Goal: Task Accomplishment & Management: Use online tool/utility

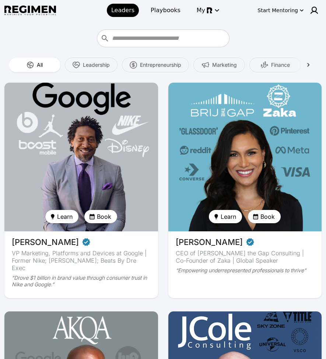
click at [78, 121] on img at bounding box center [81, 156] width 158 height 153
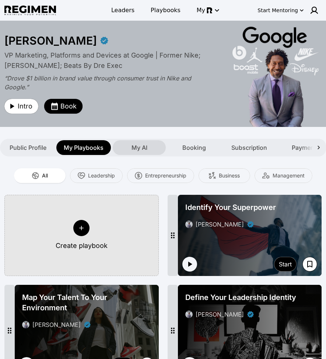
drag, startPoint x: 145, startPoint y: 149, endPoint x: 146, endPoint y: 144, distance: 4.9
click at [145, 148] on span "My AI" at bounding box center [140, 147] width 16 height 9
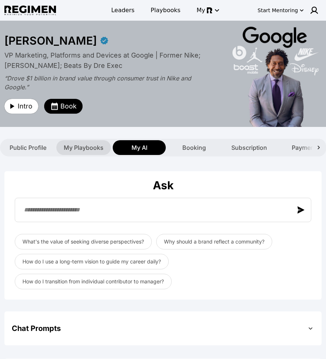
click at [90, 149] on span "My Playbooks" at bounding box center [84, 147] width 40 height 9
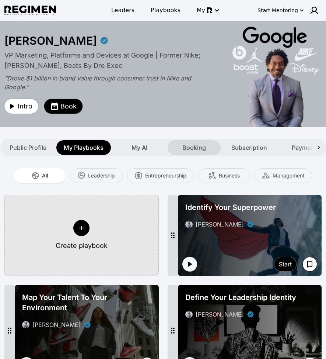
click at [189, 150] on span "Booking" at bounding box center [194, 147] width 24 height 9
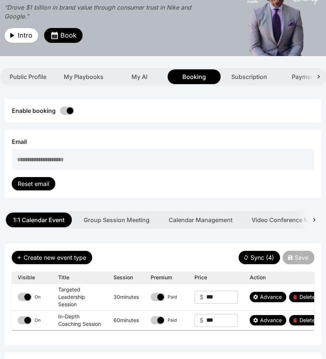
scroll to position [58, 0]
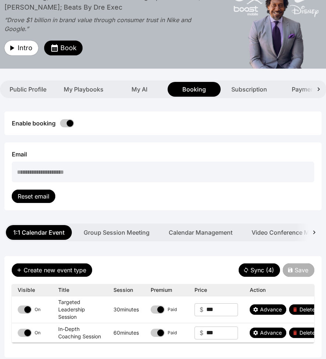
click at [292, 86] on icon at bounding box center [318, 89] width 7 height 7
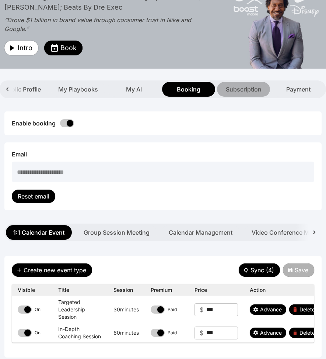
drag, startPoint x: 253, startPoint y: 89, endPoint x: 257, endPoint y: 88, distance: 4.9
click at [253, 89] on span "Subscription" at bounding box center [244, 89] width 36 height 9
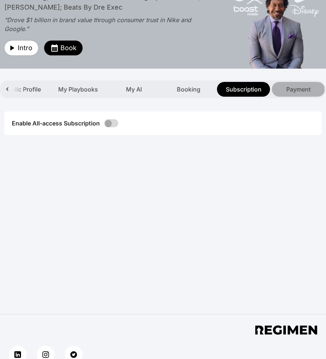
click at [292, 86] on span "Payment" at bounding box center [298, 89] width 24 height 9
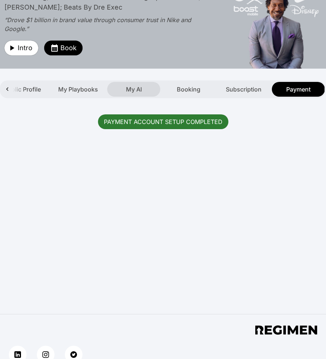
drag, startPoint x: 254, startPoint y: 87, endPoint x: 141, endPoint y: 84, distance: 112.9
click at [254, 87] on span "Subscription" at bounding box center [244, 89] width 36 height 9
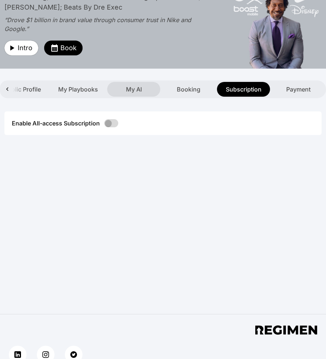
click at [142, 91] on div "My AI" at bounding box center [133, 89] width 53 height 15
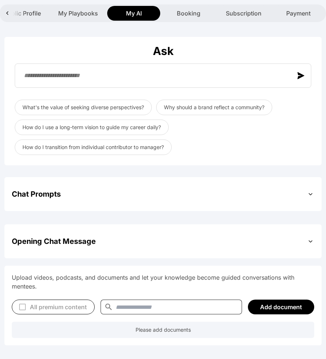
scroll to position [139, 0]
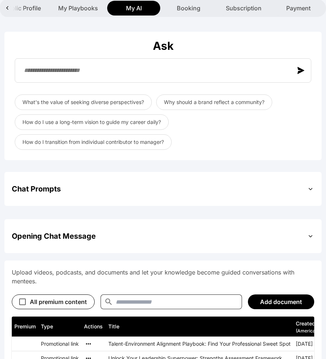
click at [245, 239] on div "Opening Chat Message" at bounding box center [163, 235] width 303 height 19
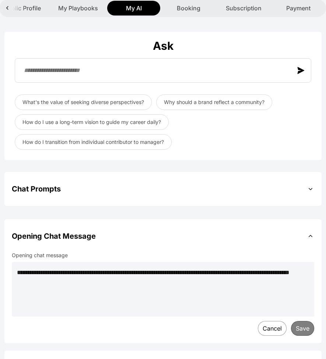
scroll to position [270, 0]
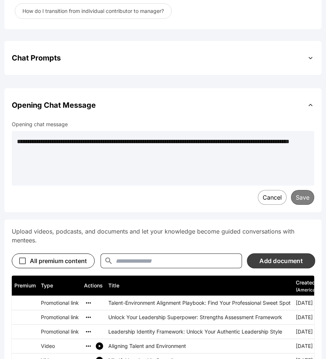
click at [279, 265] on button "Add document" at bounding box center [281, 260] width 68 height 15
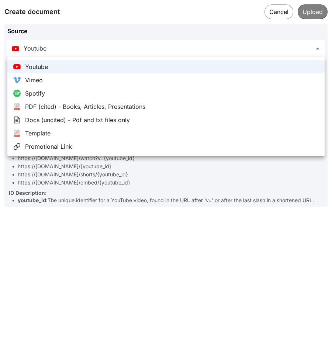
click at [168, 209] on div at bounding box center [166, 179] width 332 height 359
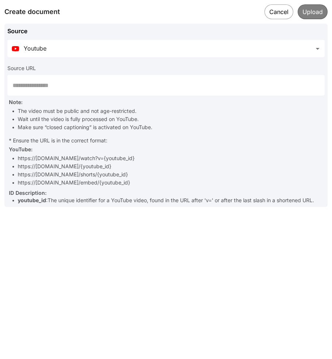
click at [250, 90] on input "text" at bounding box center [165, 85] width 317 height 21
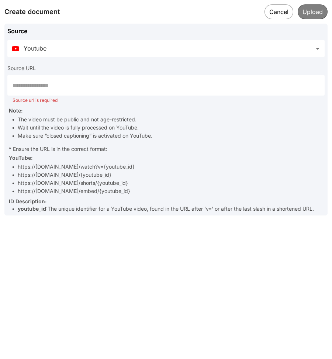
click at [280, 13] on button "Cancel" at bounding box center [278, 11] width 29 height 15
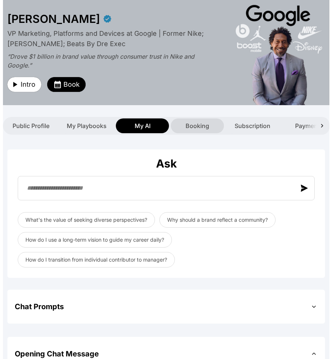
scroll to position [0, 0]
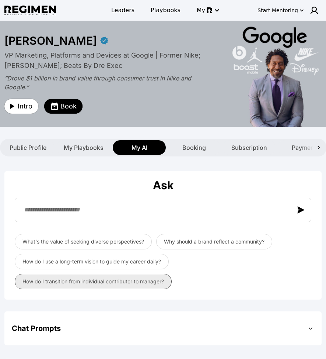
click at [99, 283] on button "How do I transition from individual contributor to manager?" at bounding box center [93, 281] width 157 height 15
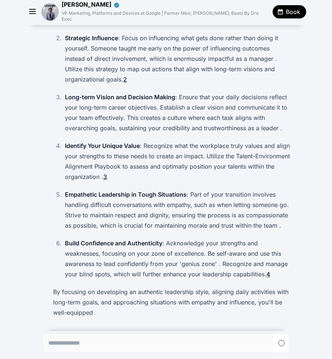
scroll to position [192, 0]
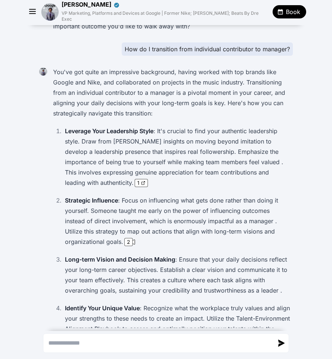
scroll to position [63, 0]
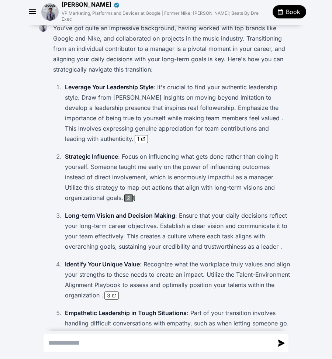
click at [126, 194] on div "2" at bounding box center [128, 198] width 8 height 8
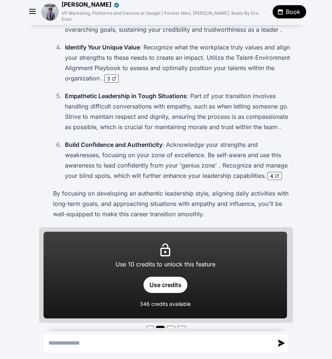
scroll to position [283, 0]
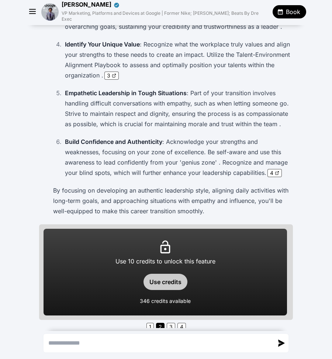
click at [167, 275] on button "Use credits" at bounding box center [165, 282] width 44 height 16
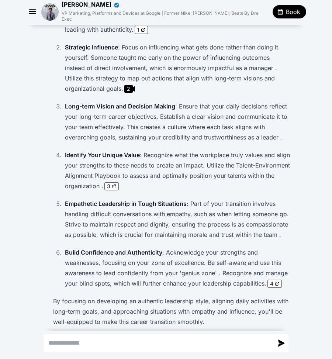
scroll to position [112, 0]
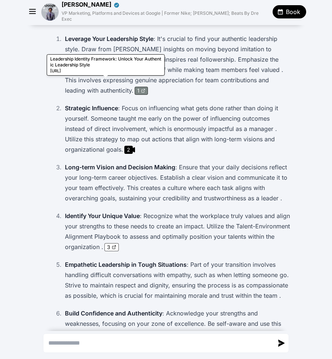
click at [137, 87] on div "1" at bounding box center [141, 90] width 8 height 7
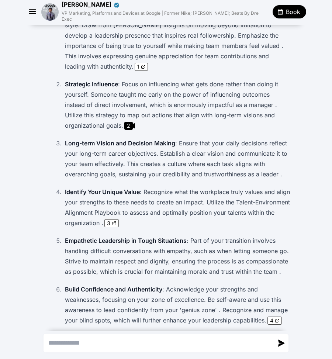
scroll to position [137, 0]
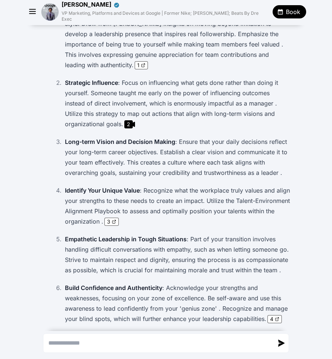
click at [281, 9] on icon "button" at bounding box center [280, 11] width 7 height 7
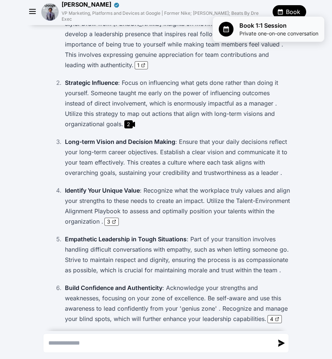
click at [276, 32] on span "Private one-on-one conversation" at bounding box center [278, 33] width 79 height 7
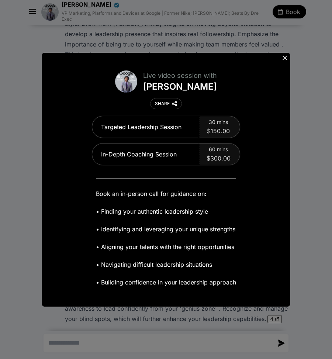
click at [286, 58] on icon at bounding box center [284, 57] width 7 height 7
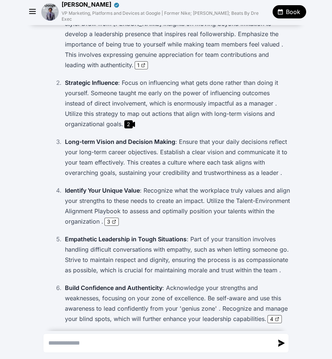
click at [134, 341] on textarea "Send a message" at bounding box center [158, 343] width 229 height 18
click at [287, 7] on span "Book" at bounding box center [293, 11] width 14 height 9
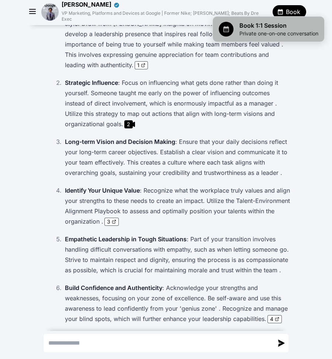
click at [268, 29] on span "Book 1:1 Session" at bounding box center [278, 25] width 79 height 9
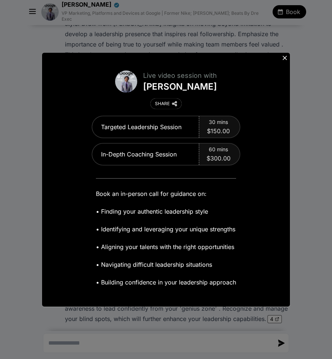
click at [286, 56] on icon at bounding box center [284, 57] width 7 height 7
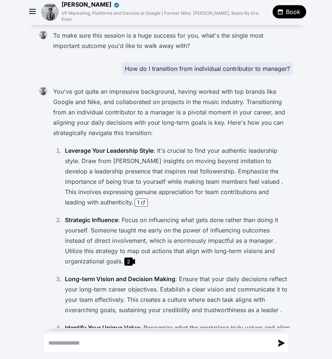
click at [51, 11] on img at bounding box center [49, 11] width 17 height 17
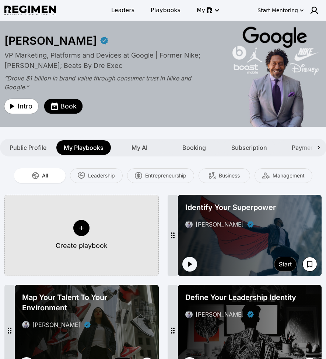
click at [99, 229] on button "Create playbook" at bounding box center [81, 235] width 154 height 81
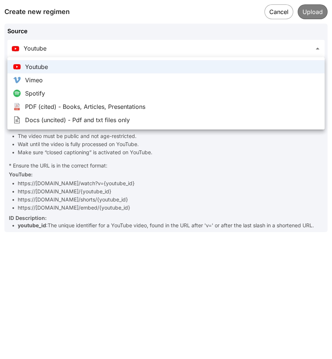
click at [174, 48] on body "**********" at bounding box center [166, 264] width 332 height 529
click at [279, 12] on div at bounding box center [166, 179] width 332 height 359
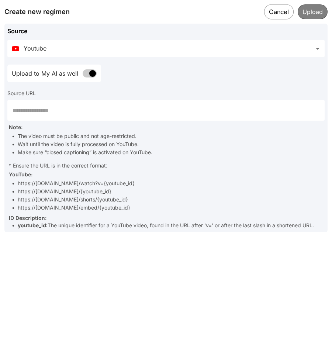
click at [275, 12] on button "Cancel" at bounding box center [278, 11] width 29 height 15
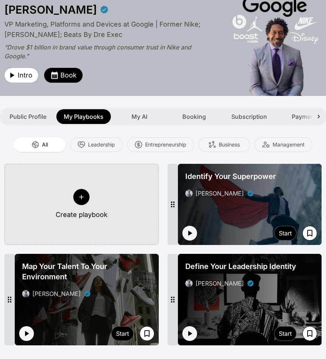
scroll to position [35, 0]
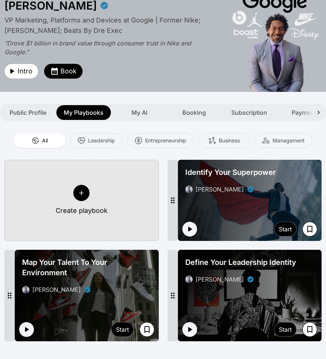
click at [257, 187] on div "[PERSON_NAME]" at bounding box center [249, 189] width 129 height 9
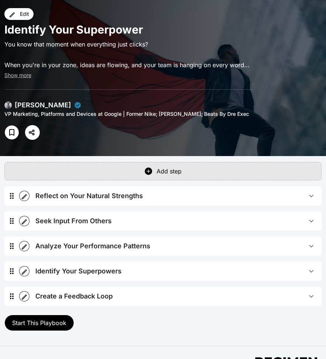
scroll to position [67, 0]
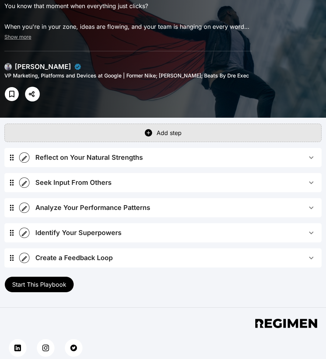
click at [194, 158] on span "Reflect on Your Natural Strengths" at bounding box center [171, 157] width 272 height 10
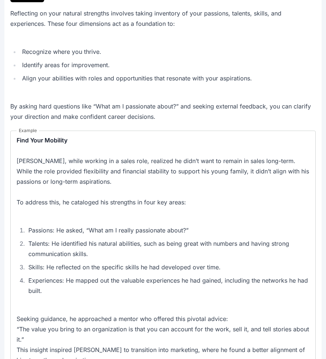
scroll to position [181, 0]
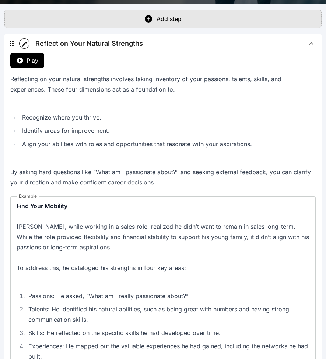
click at [218, 52] on div "Reflect on Your Natural Strengths Play Reflecting on your natural strengths inv…" at bounding box center [162, 320] width 317 height 573
click at [27, 45] on icon "button" at bounding box center [24, 44] width 7 height 7
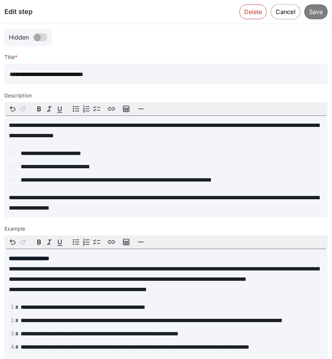
click at [277, 13] on button "Cancel" at bounding box center [285, 11] width 29 height 15
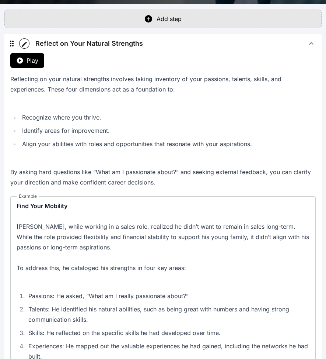
click at [168, 41] on span "Reflect on Your Natural Strengths" at bounding box center [171, 43] width 272 height 10
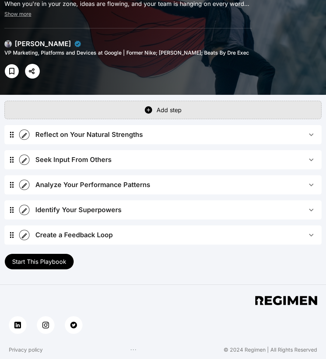
scroll to position [90, 0]
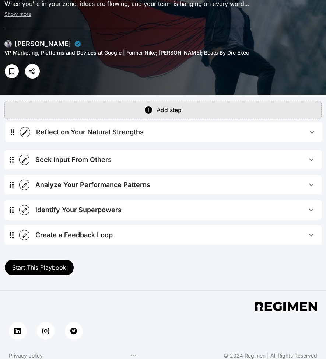
click at [14, 134] on div "Reflect on Your Natural Strengths Play Reflecting on your natural strengths inv…" at bounding box center [162, 187] width 317 height 125
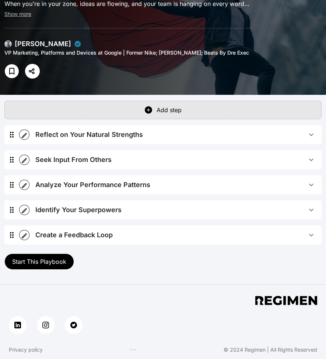
click at [41, 261] on span "Start This Playbook" at bounding box center [39, 261] width 54 height 7
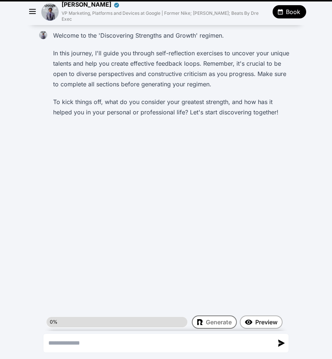
click at [32, 9] on icon "button" at bounding box center [32, 11] width 6 height 4
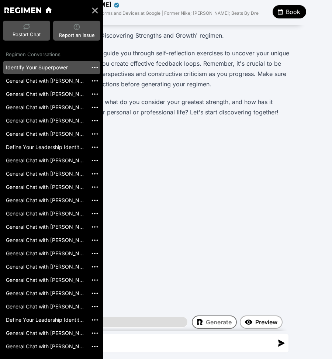
scroll to position [231, 0]
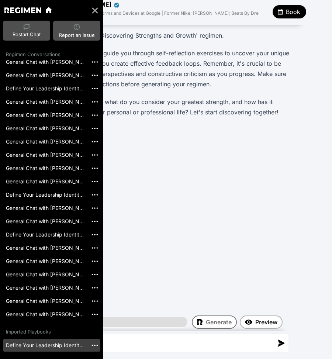
click at [40, 347] on link "Define Your Leadership Identity[2024-12-05]" at bounding box center [45, 344] width 85 height 13
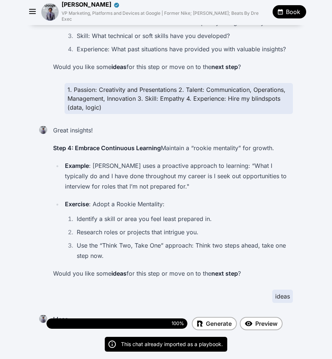
scroll to position [1868, 0]
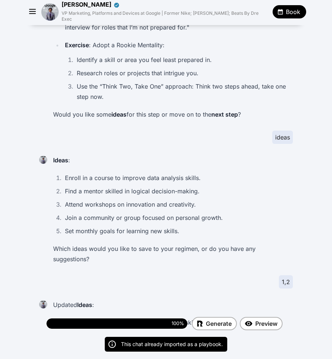
click at [32, 9] on icon "button" at bounding box center [32, 11] width 6 height 4
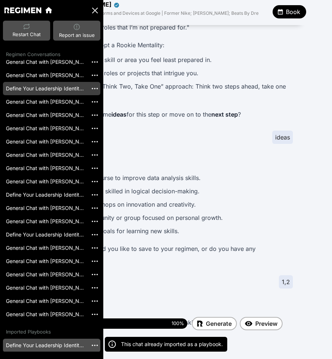
click at [31, 86] on link "Define Your Leadership Identity[2025-02-25]" at bounding box center [45, 88] width 85 height 13
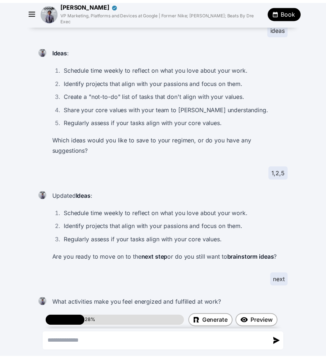
scroll to position [1042, 0]
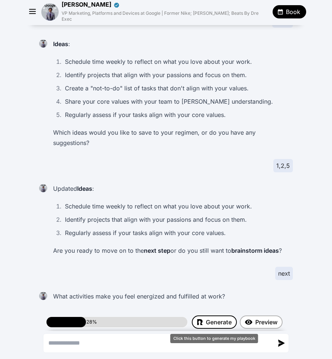
click at [215, 320] on span "Generate" at bounding box center [219, 321] width 26 height 9
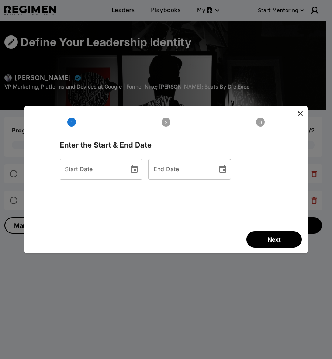
click at [142, 163] on button "Choose date" at bounding box center [134, 169] width 15 height 15
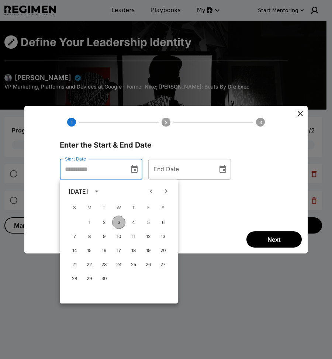
drag, startPoint x: 115, startPoint y: 222, endPoint x: 132, endPoint y: 213, distance: 19.3
click at [115, 222] on button "3" at bounding box center [118, 222] width 13 height 13
type input "**********"
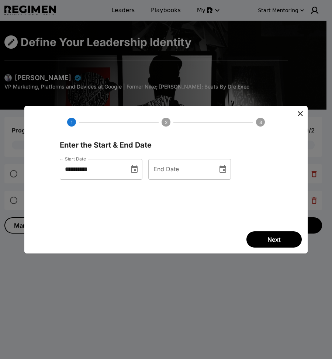
click at [226, 166] on icon "Choose date" at bounding box center [222, 168] width 7 height 7
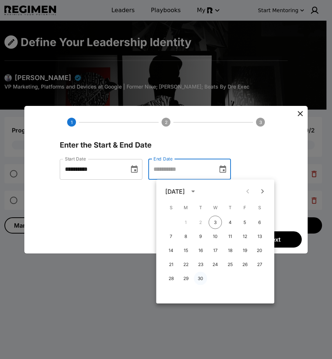
click at [201, 275] on button "30" at bounding box center [200, 278] width 13 height 13
type input "**********"
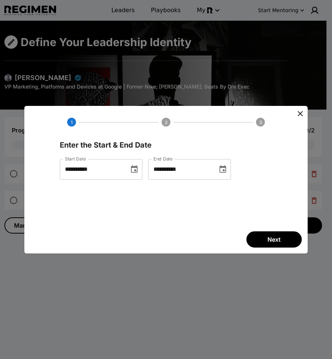
click at [275, 232] on button "Next" at bounding box center [273, 239] width 55 height 16
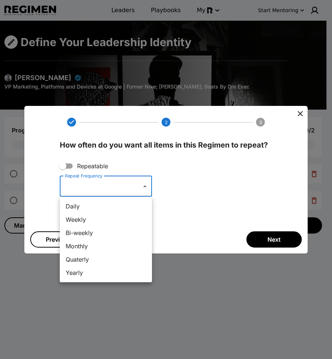
click at [117, 184] on body "Leaders Playbooks My Start Mentoring Define Your Leadership Identity Daryl Butl…" at bounding box center [166, 223] width 332 height 446
click at [106, 251] on ul "Daily Weekly Bi-weekly Monthly Quaterly Yearly" at bounding box center [106, 239] width 92 height 86
click at [111, 261] on li "Quaterly" at bounding box center [106, 259] width 92 height 13
type input "*********"
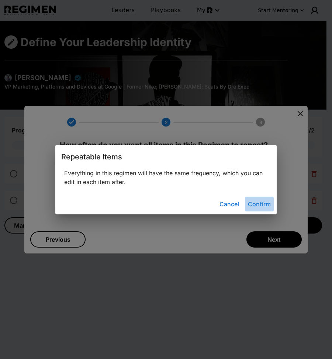
click at [263, 203] on button "Confirm" at bounding box center [259, 203] width 29 height 15
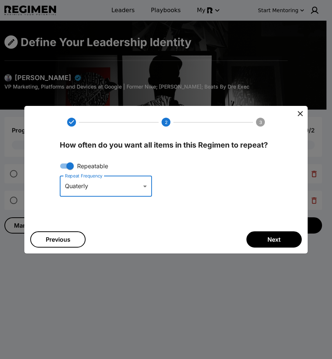
click at [274, 241] on span "Next" at bounding box center [273, 239] width 13 height 9
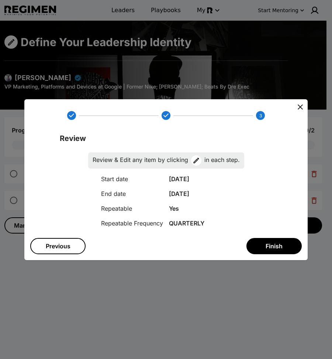
click at [274, 243] on span "Finish" at bounding box center [273, 245] width 17 height 9
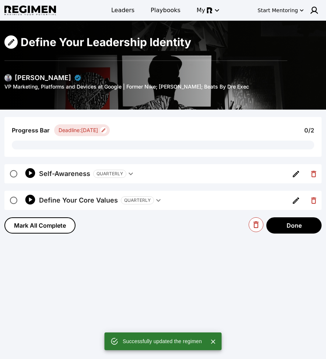
click at [133, 175] on icon "button" at bounding box center [130, 173] width 9 height 9
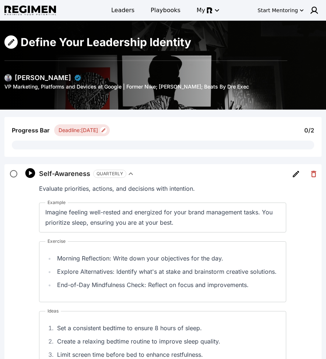
click at [130, 175] on icon "button" at bounding box center [130, 173] width 9 height 9
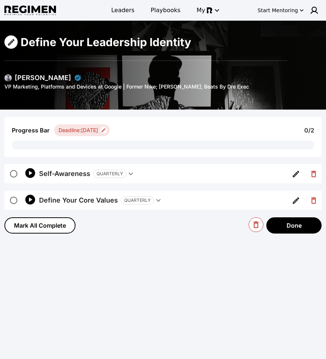
click at [131, 174] on icon "button" at bounding box center [131, 174] width 4 height 3
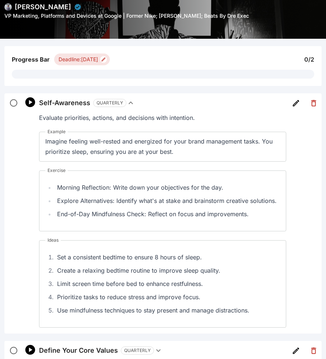
scroll to position [71, 0]
click at [129, 102] on icon "button" at bounding box center [131, 102] width 4 height 3
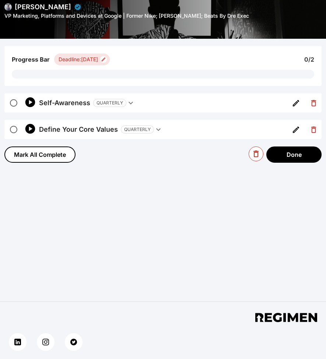
click at [29, 100] on icon "button" at bounding box center [30, 102] width 10 height 10
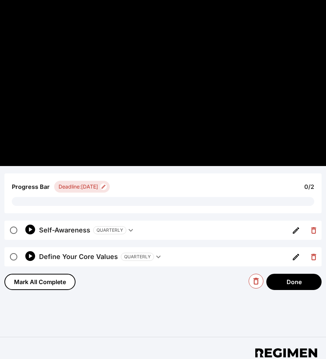
scroll to position [0, 0]
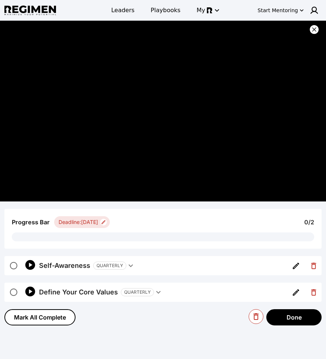
click at [292, 30] on icon at bounding box center [314, 29] width 7 height 7
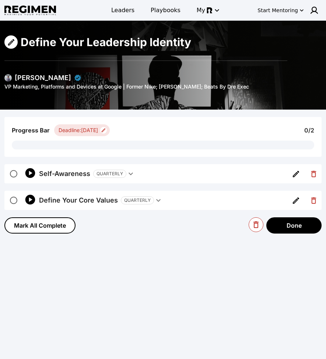
click at [134, 174] on icon "button" at bounding box center [130, 173] width 9 height 9
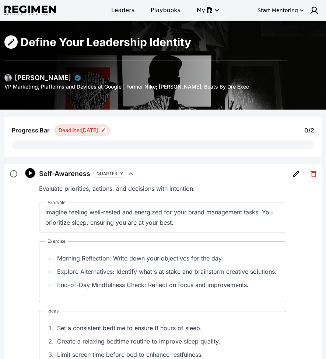
click at [134, 174] on icon "button" at bounding box center [130, 173] width 9 height 9
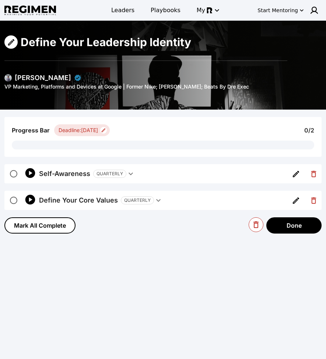
click at [136, 219] on div "Mark All Complete Done" at bounding box center [162, 225] width 317 height 16
click at [32, 77] on div "[PERSON_NAME]" at bounding box center [43, 78] width 56 height 10
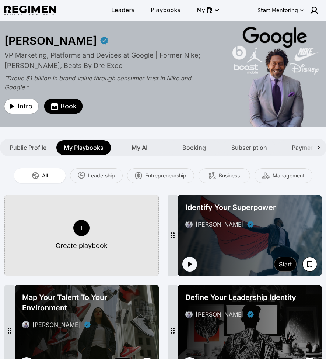
click at [119, 10] on span "Leaders" at bounding box center [122, 10] width 23 height 9
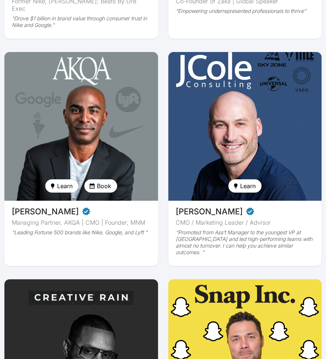
scroll to position [509, 0]
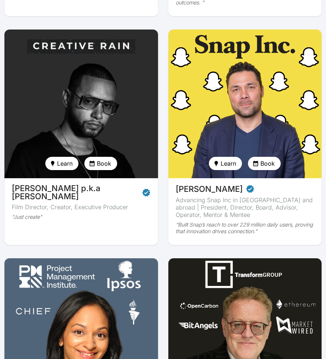
click at [136, 83] on img at bounding box center [81, 103] width 158 height 153
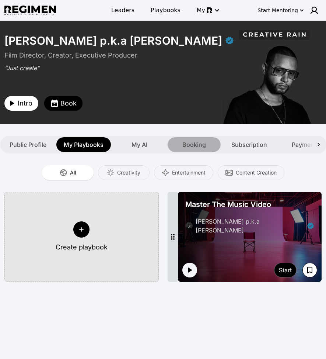
click at [192, 147] on span "Booking" at bounding box center [194, 144] width 24 height 9
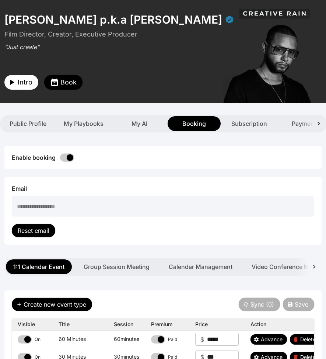
scroll to position [126, 0]
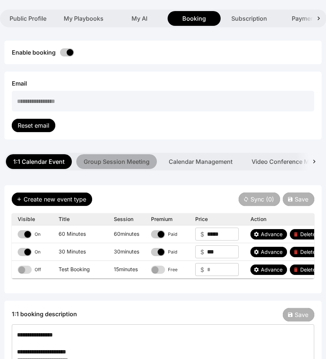
click at [124, 160] on button "Group Session Meeting" at bounding box center [116, 161] width 81 height 15
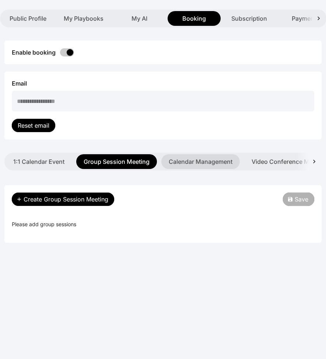
click at [187, 160] on button "Calendar Management" at bounding box center [200, 161] width 79 height 15
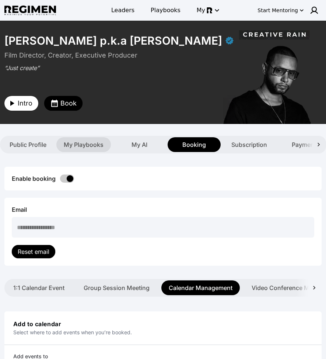
click at [83, 141] on span "My Playbooks" at bounding box center [84, 144] width 40 height 9
